Goal: Task Accomplishment & Management: Manage account settings

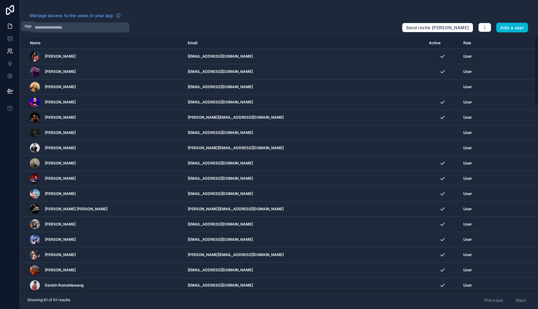
click at [10, 22] on link at bounding box center [10, 26] width 20 height 12
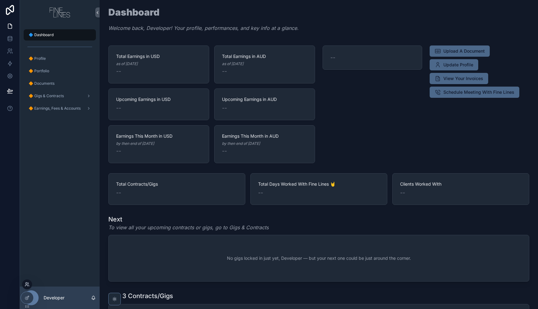
click at [28, 286] on icon at bounding box center [26, 285] width 2 height 1
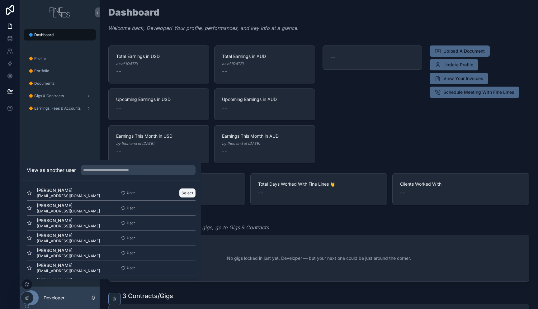
click at [186, 193] on button "Select" at bounding box center [187, 192] width 16 height 9
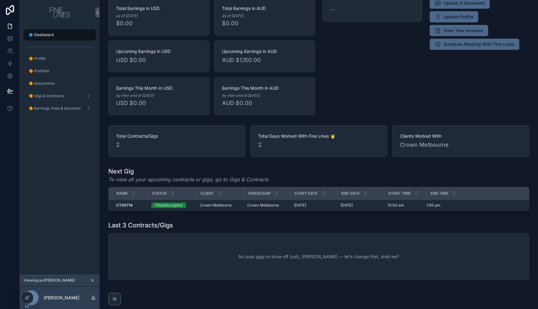
scroll to position [50, 0]
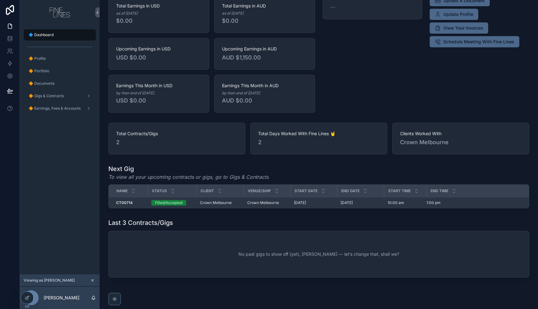
click at [140, 205] on div "CT00714 CT00714" at bounding box center [130, 202] width 28 height 5
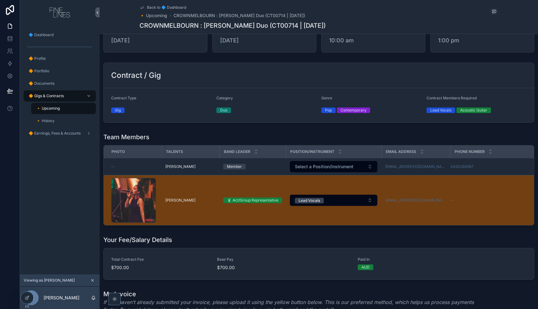
scroll to position [171, 0]
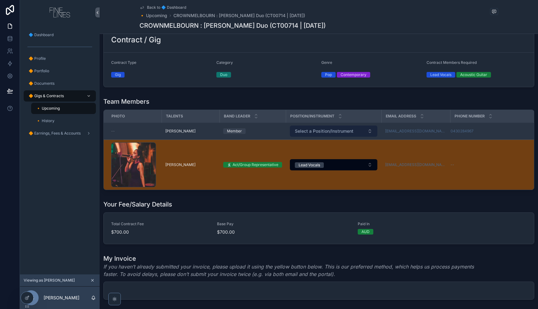
click at [307, 134] on button "Select a Position/Instrument" at bounding box center [333, 130] width 87 height 11
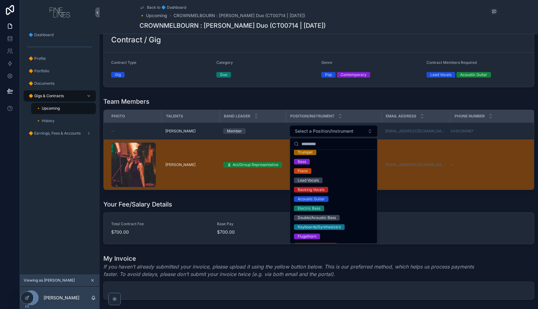
scroll to position [197, 0]
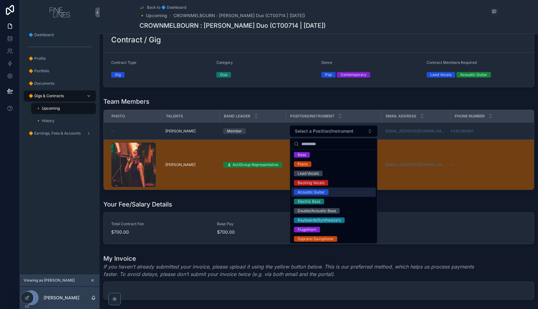
click at [310, 193] on div "Acoustic Guitar" at bounding box center [311, 192] width 27 height 6
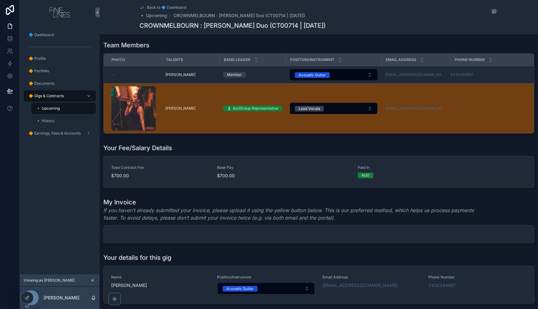
scroll to position [237, 0]
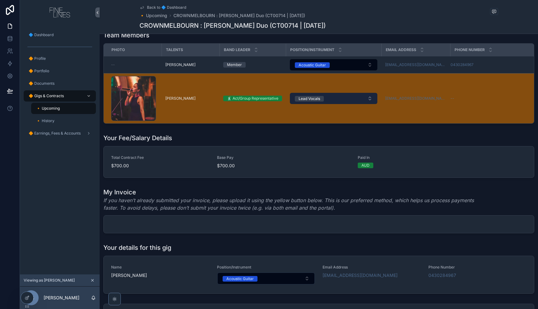
click at [347, 97] on button "Lead Vocals" at bounding box center [333, 98] width 87 height 11
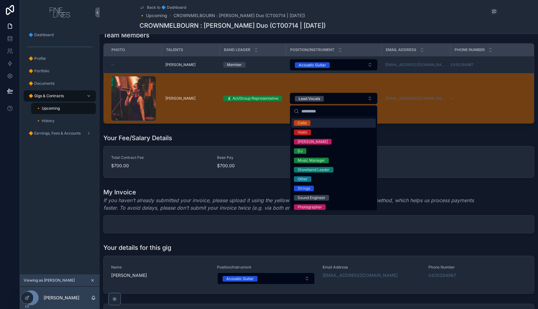
click at [244, 133] on div "Your Fee/Salary Details Total Contract Fee $700.00 Base Pay $700.00 Paid In AUD" at bounding box center [319, 155] width 438 height 49
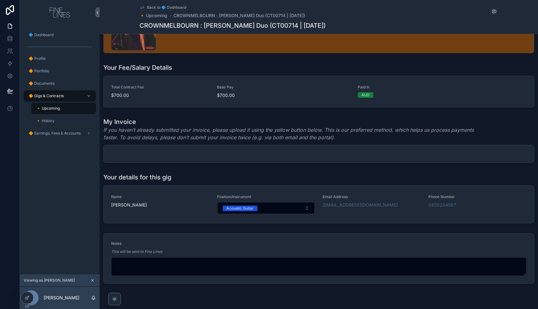
scroll to position [324, 0]
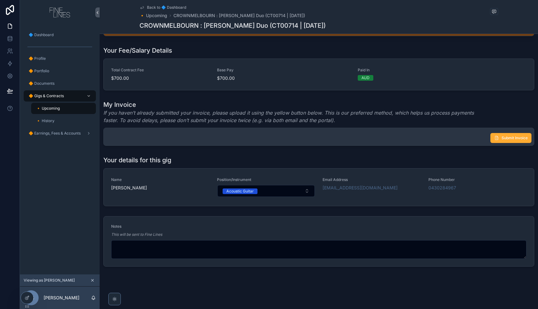
click at [246, 137] on div "Submit Invoice" at bounding box center [319, 136] width 430 height 17
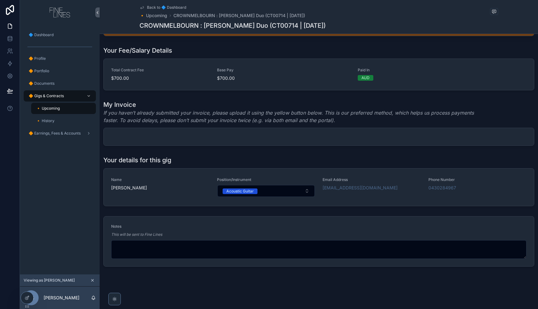
click at [250, 122] on em "If you haven’t already submitted your invoice, please upload it using the yello…" at bounding box center [295, 116] width 384 height 15
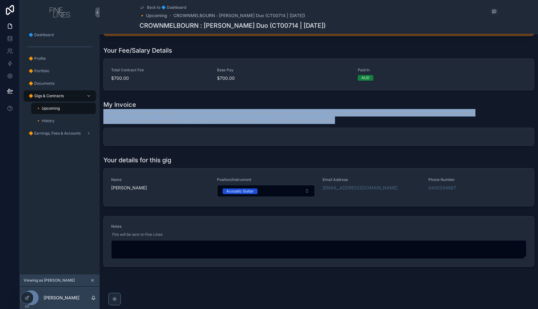
click at [250, 122] on em "If you haven’t already submitted your invoice, please upload it using the yello…" at bounding box center [295, 116] width 384 height 15
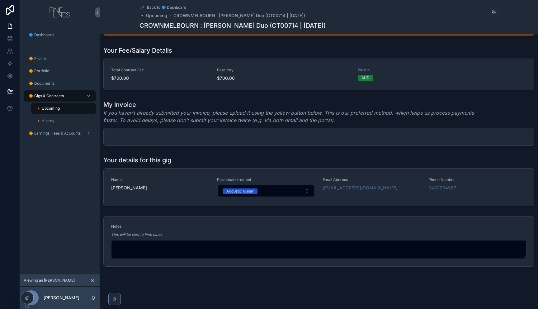
click at [346, 114] on em "If you haven’t already submitted your invoice, please upload it using the yello…" at bounding box center [295, 116] width 384 height 15
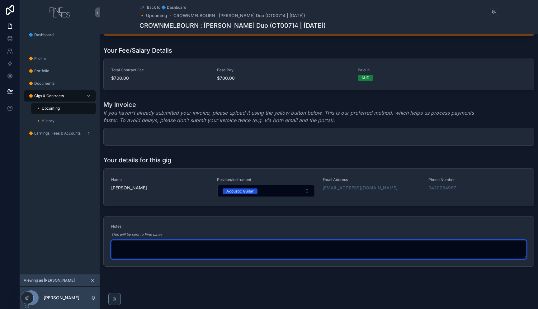
click at [168, 252] on textarea "scrollable content" at bounding box center [318, 249] width 415 height 19
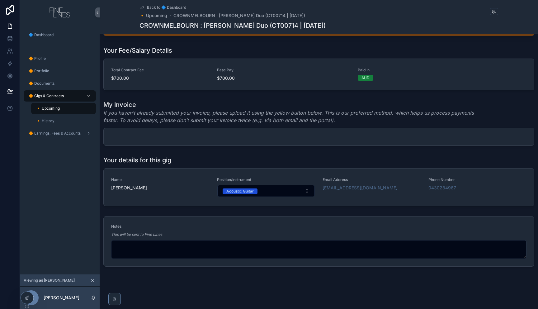
click at [61, 121] on div "🔸 History" at bounding box center [63, 121] width 57 height 10
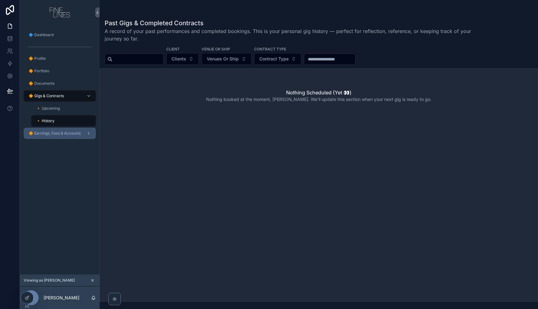
click at [55, 134] on span "🔶 Earnings, Fees & Accounts" at bounding box center [55, 133] width 52 height 5
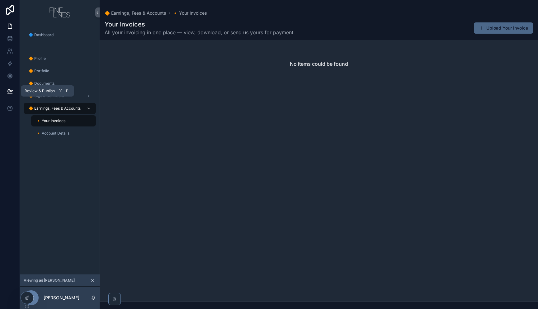
click at [9, 88] on icon at bounding box center [10, 91] width 6 height 6
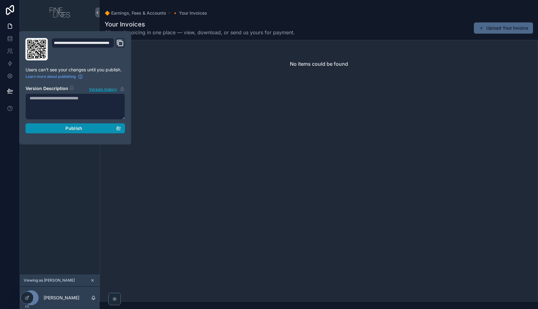
click at [73, 129] on span "Publish" at bounding box center [73, 128] width 17 height 6
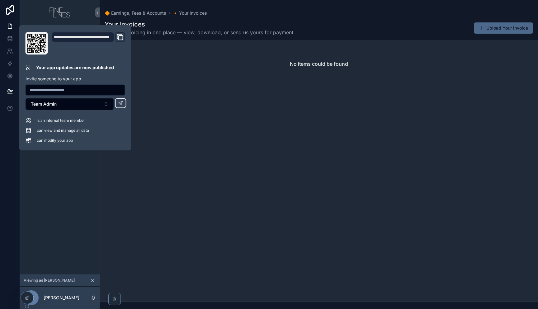
click at [197, 177] on div "No items could be found" at bounding box center [319, 171] width 438 height 262
